Goal: Task Accomplishment & Management: Complete application form

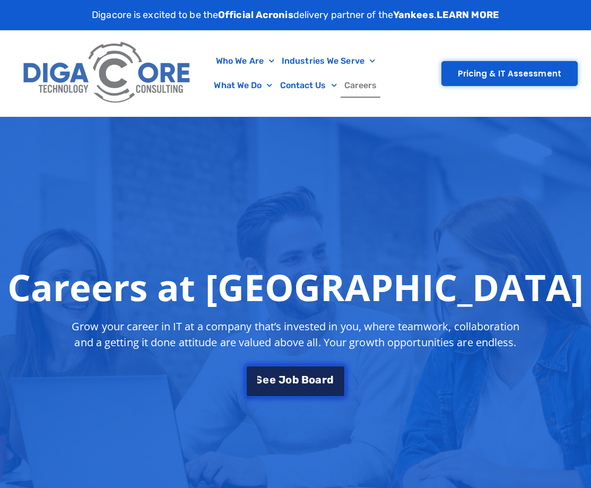
click at [288, 378] on span "o" at bounding box center [289, 379] width 6 height 11
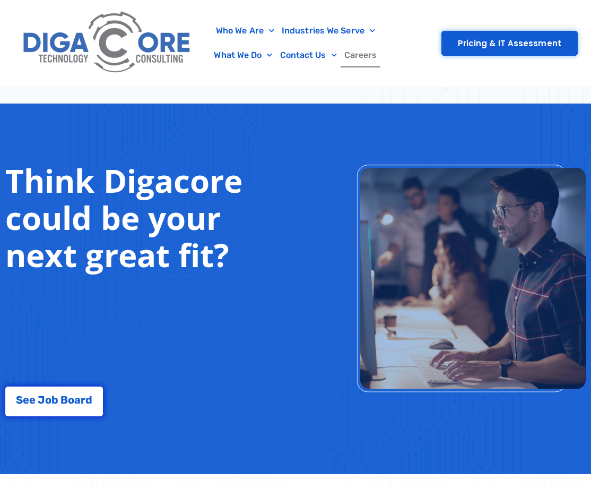
scroll to position [1847, 0]
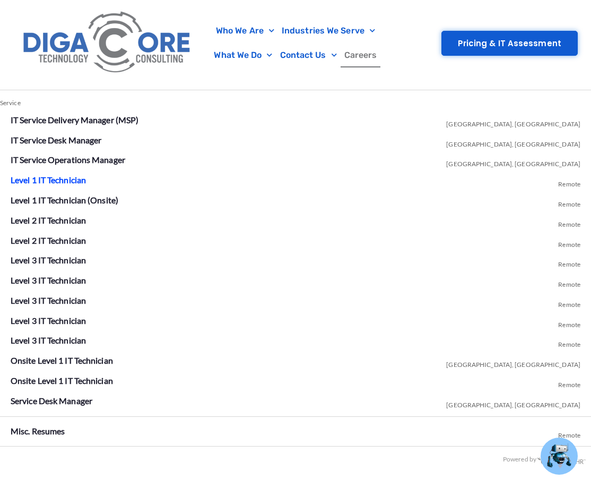
click at [75, 178] on link "Level 1 IT Technician" at bounding box center [48, 180] width 75 height 10
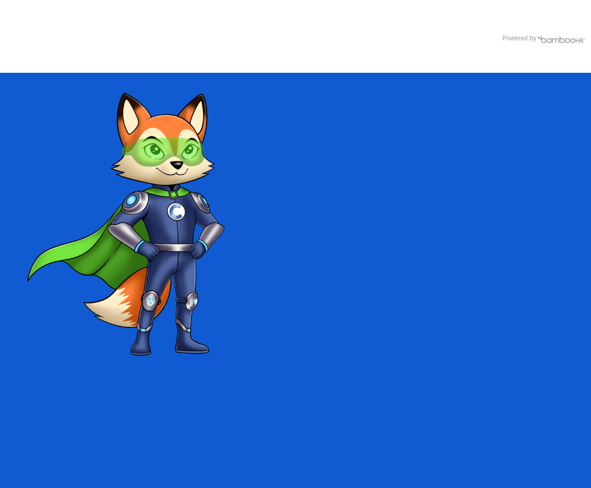
scroll to position [1847, 0]
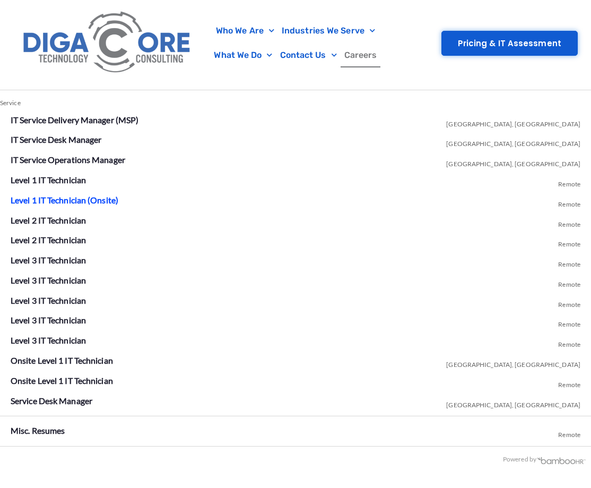
click at [79, 200] on link "Level 1 IT Technician (Onsite)" at bounding box center [65, 200] width 108 height 10
